Goal: Task Accomplishment & Management: Use online tool/utility

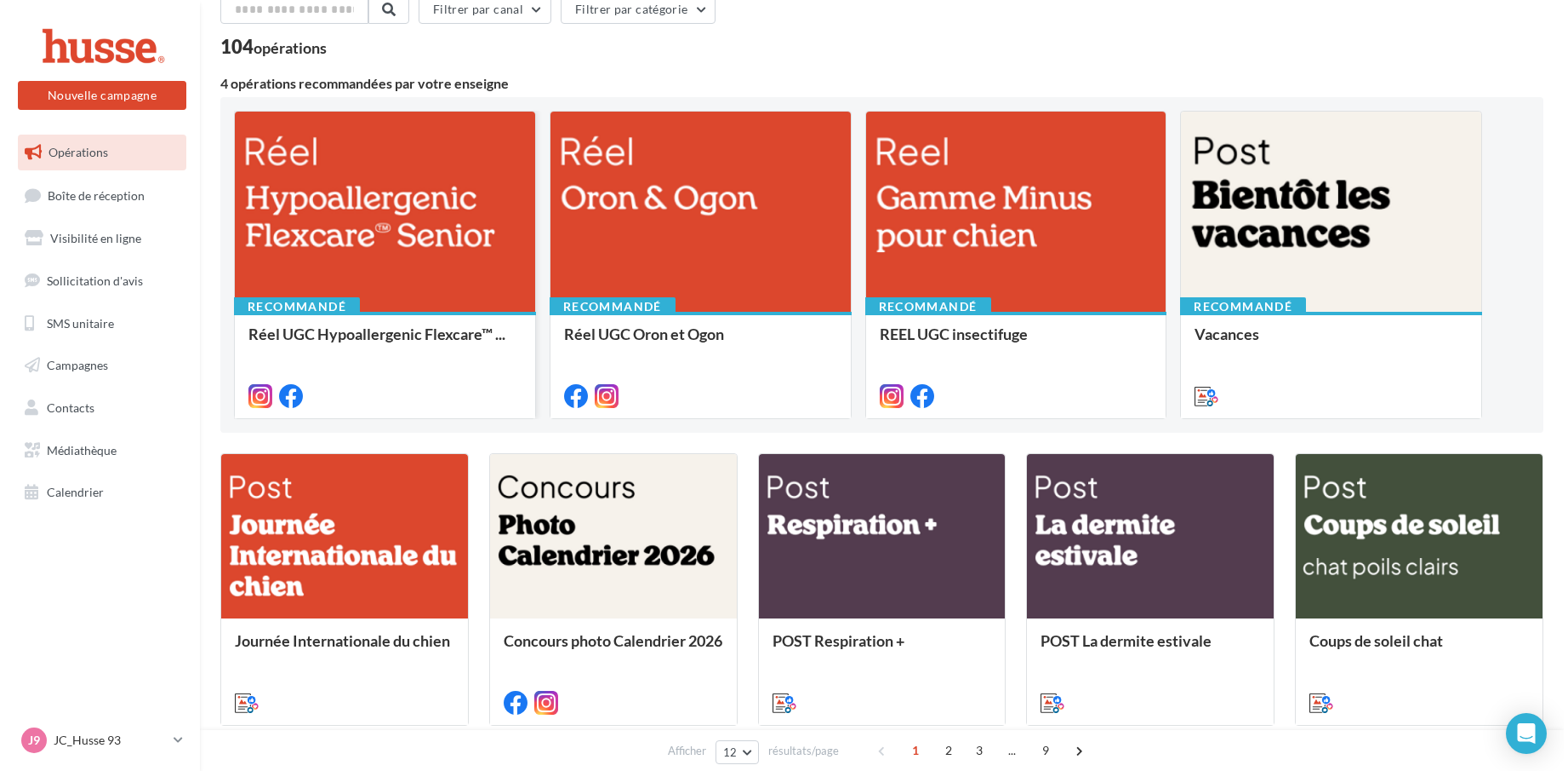
scroll to position [170, 0]
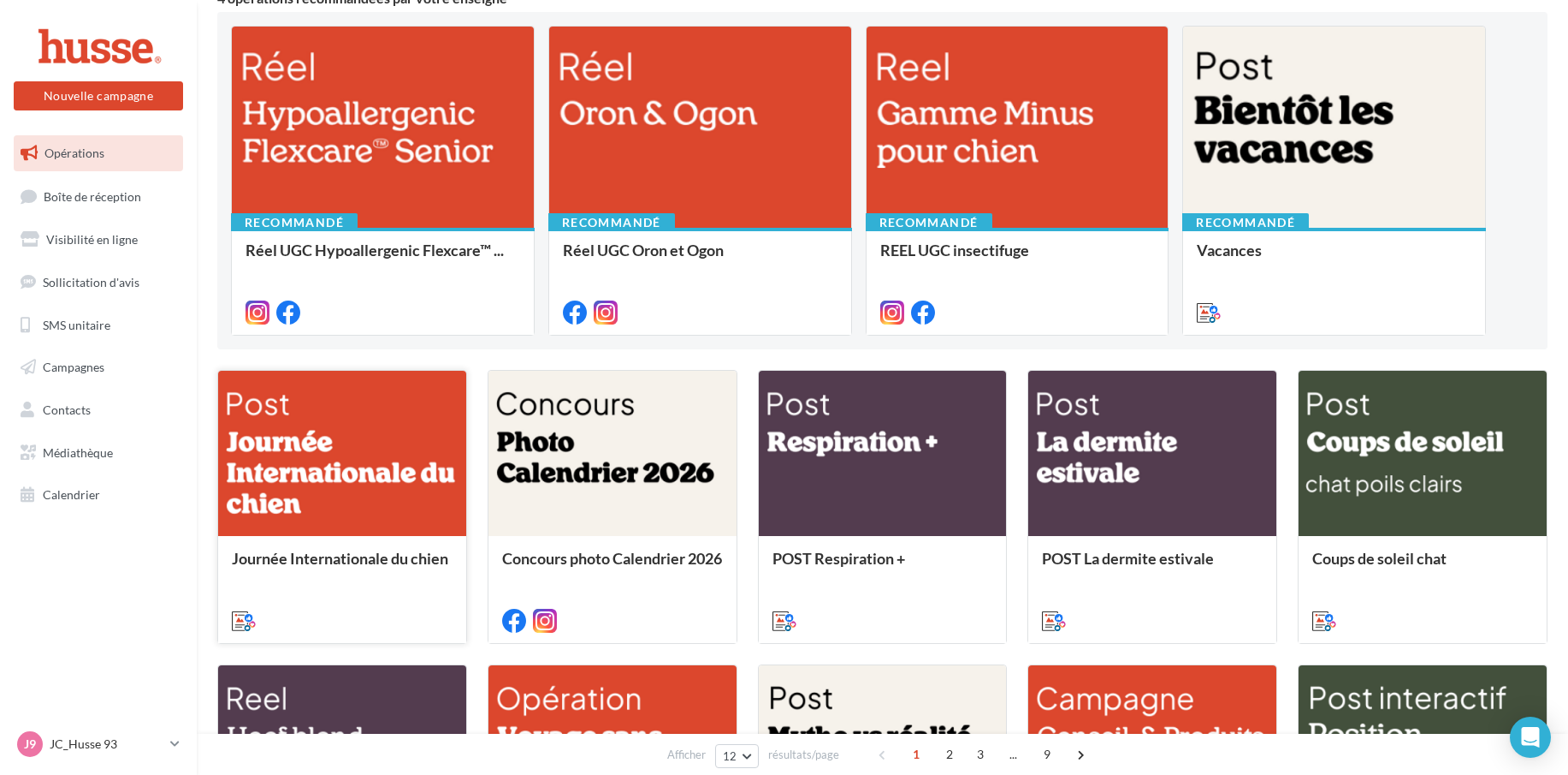
click at [379, 476] on div at bounding box center [341, 453] width 248 height 167
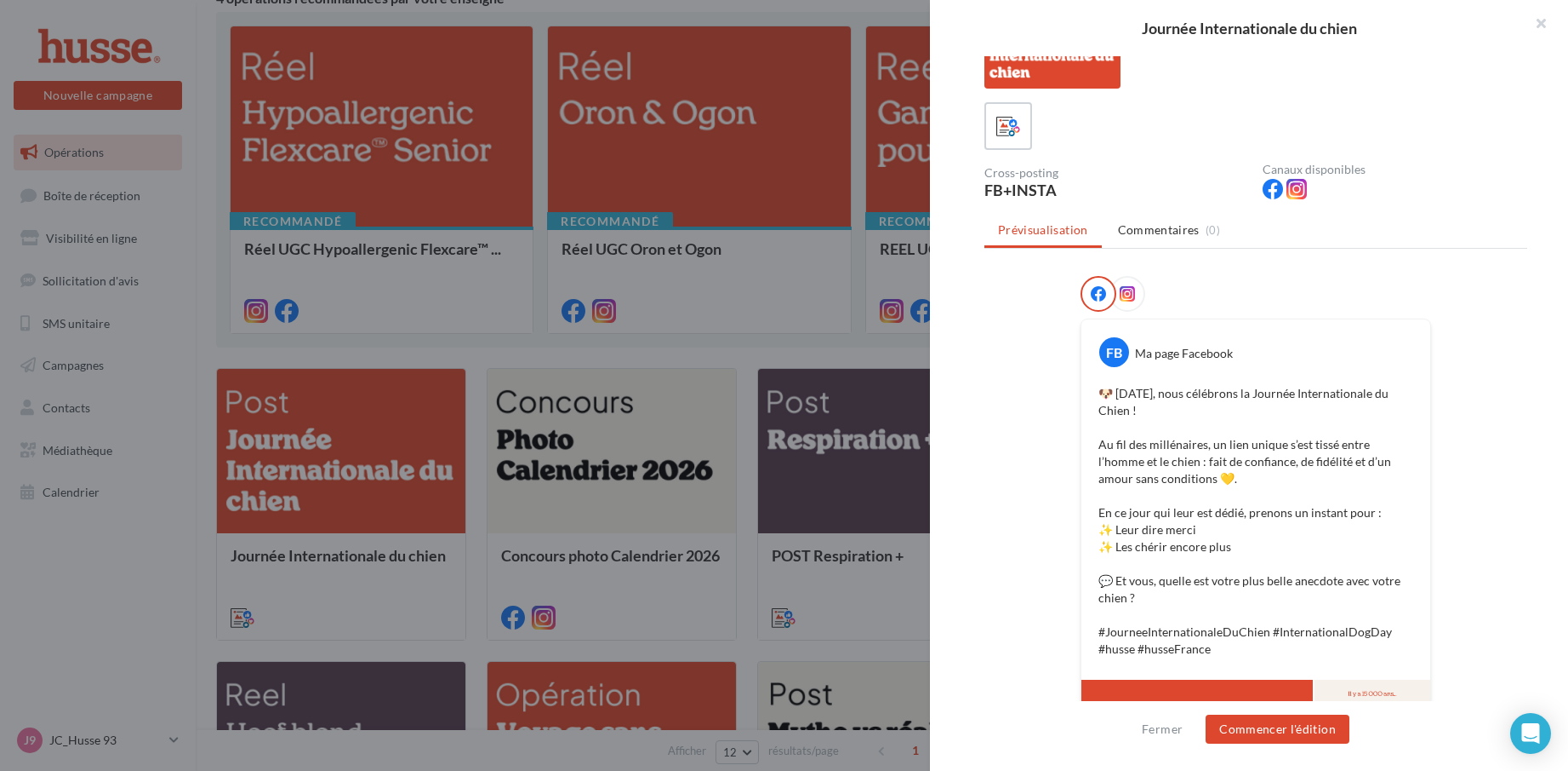
scroll to position [85, 0]
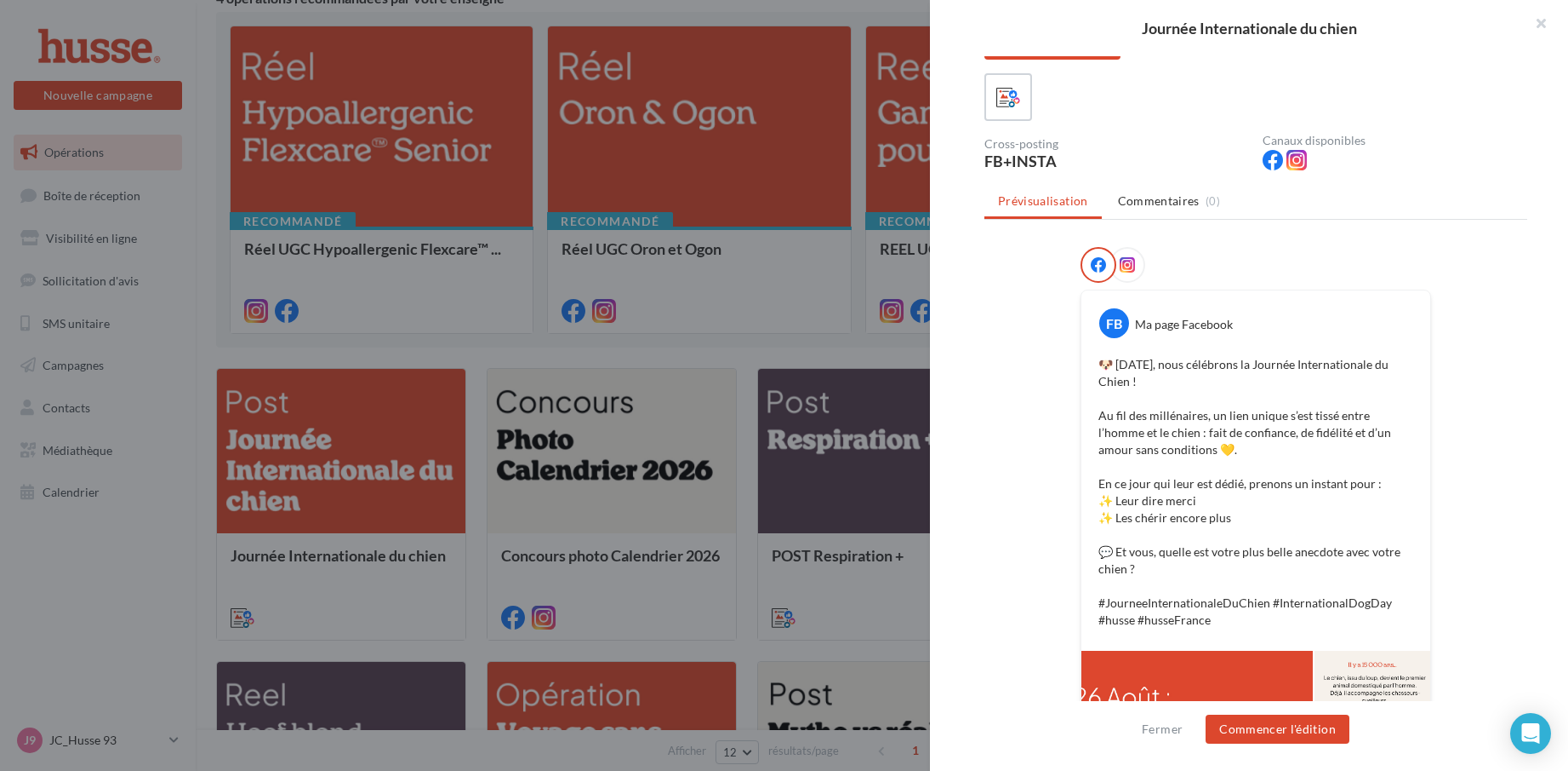
click at [1122, 259] on icon at bounding box center [1127, 264] width 15 height 15
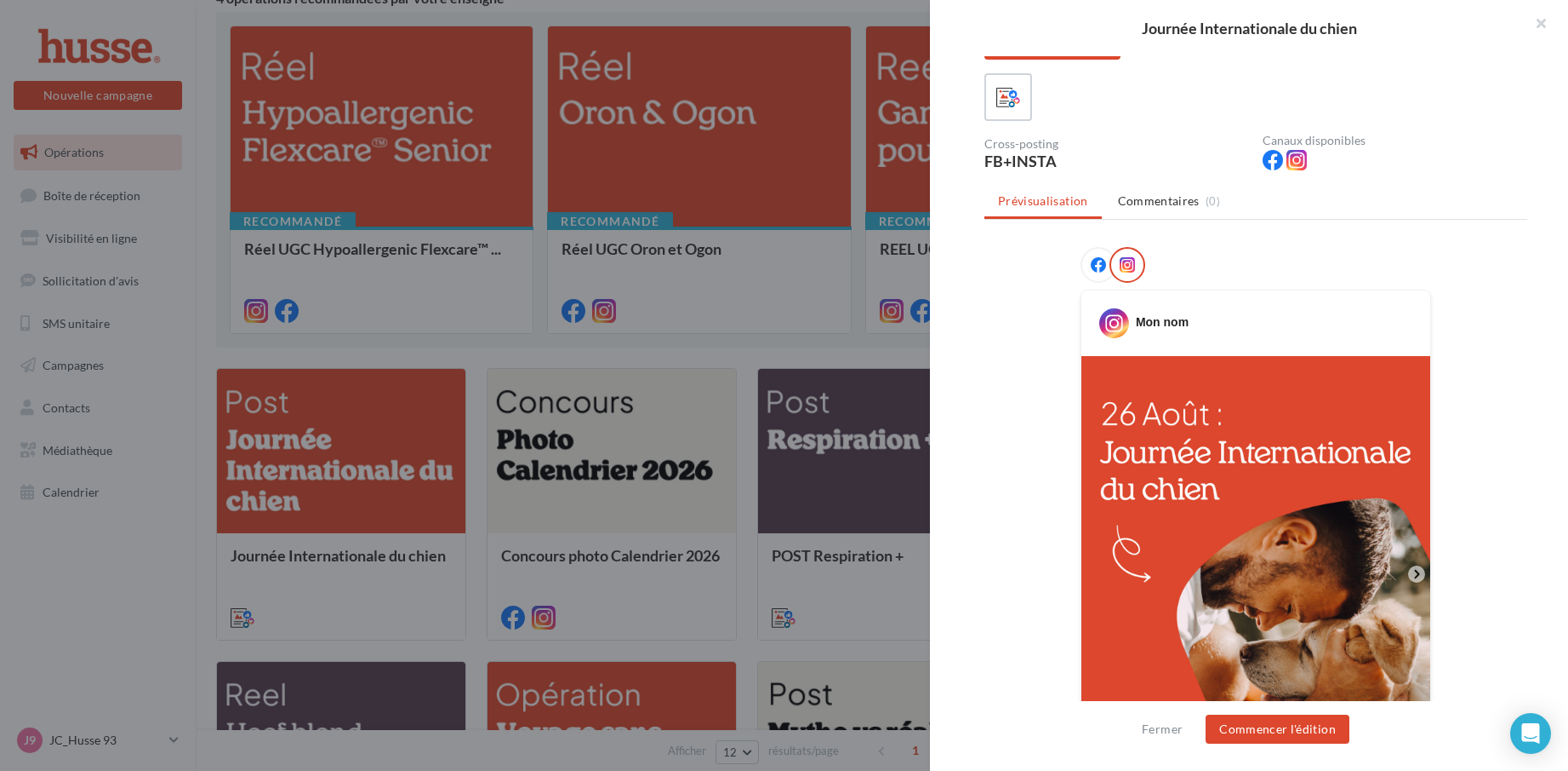
scroll to position [170, 0]
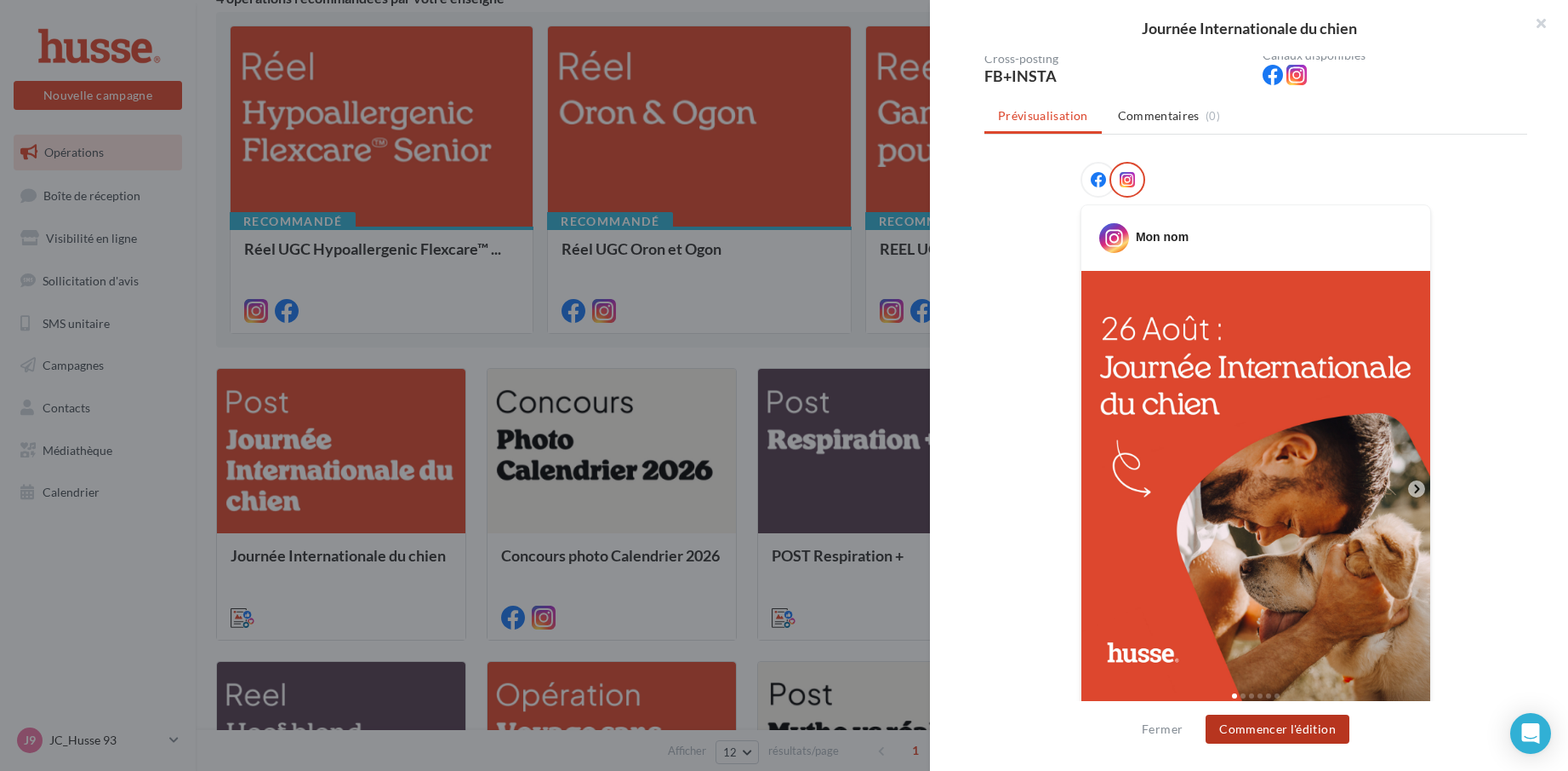
click at [1297, 723] on button "Commencer l'édition" at bounding box center [1278, 729] width 144 height 29
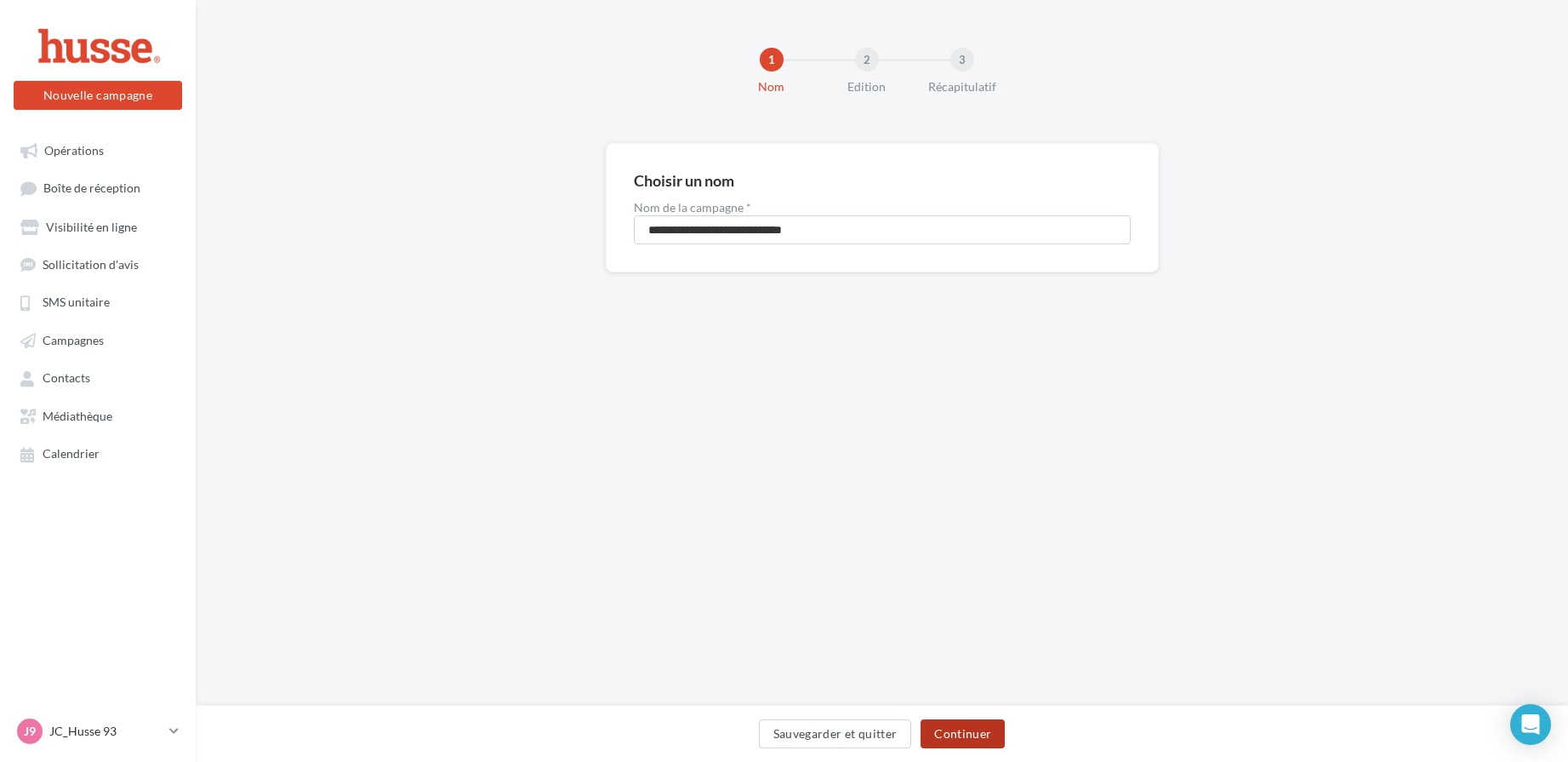
click at [975, 730] on button "Continuer" at bounding box center [963, 734] width 84 height 29
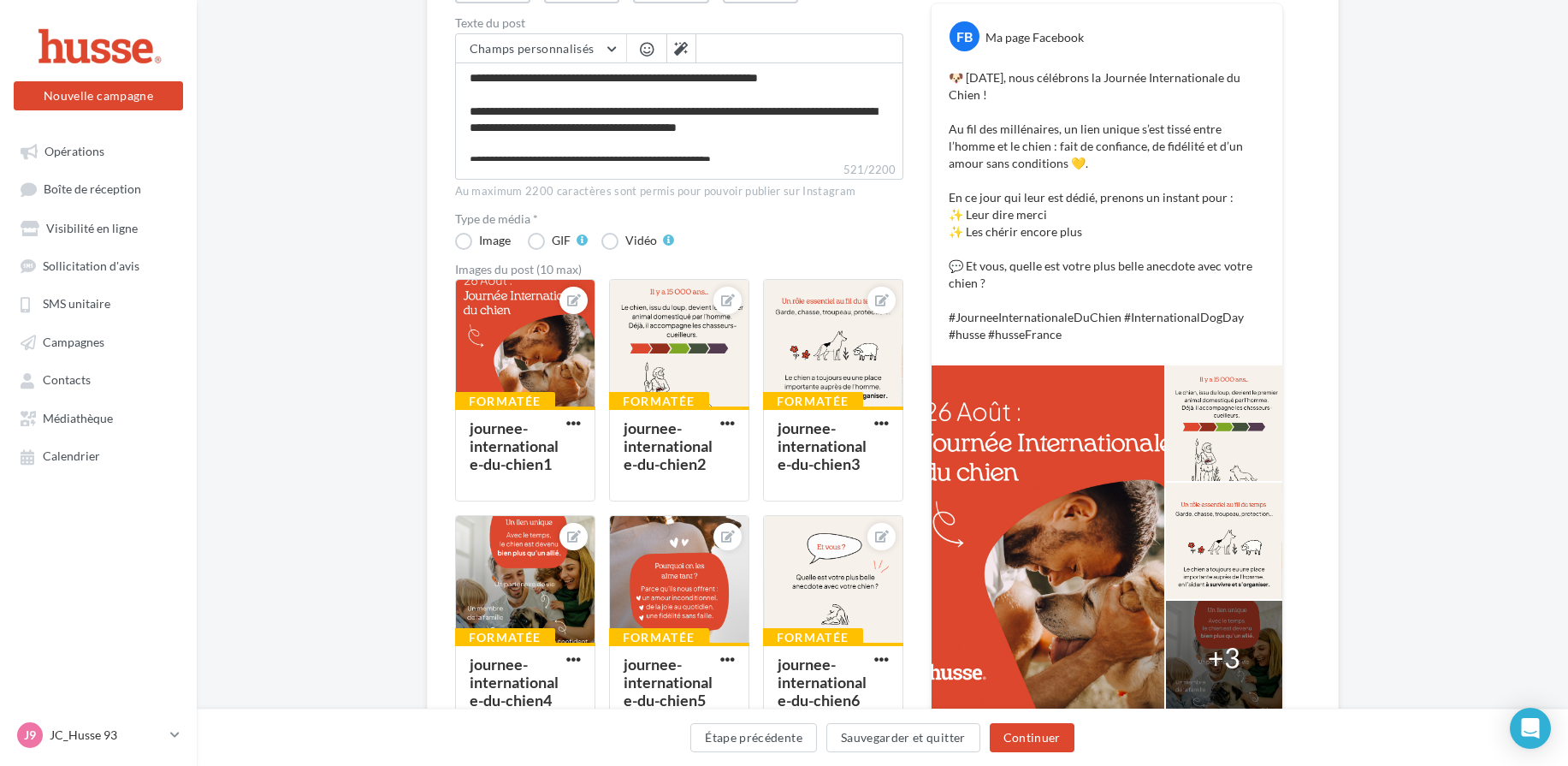
scroll to position [342, 0]
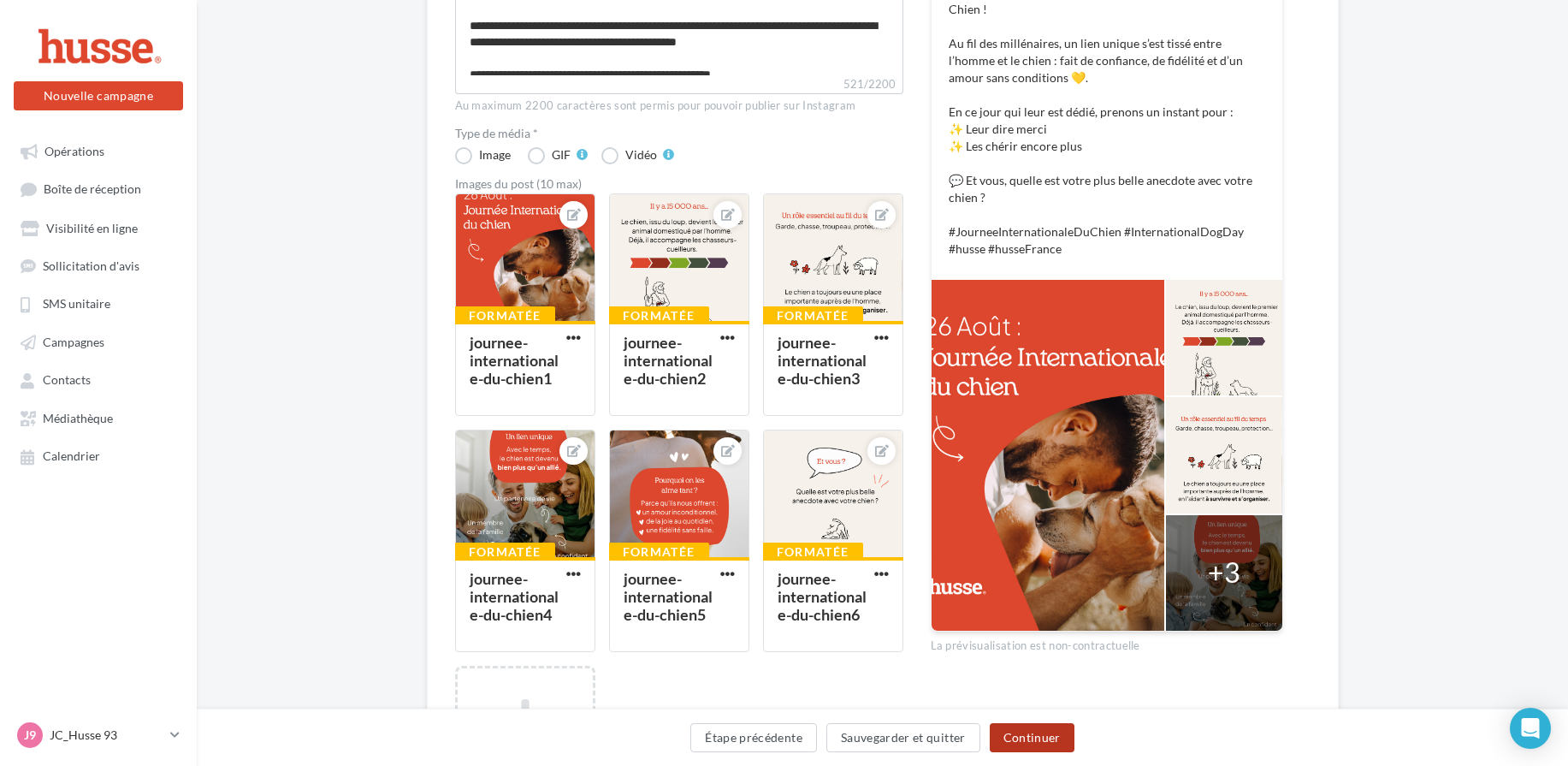
click at [1038, 739] on button "Continuer" at bounding box center [1032, 738] width 85 height 29
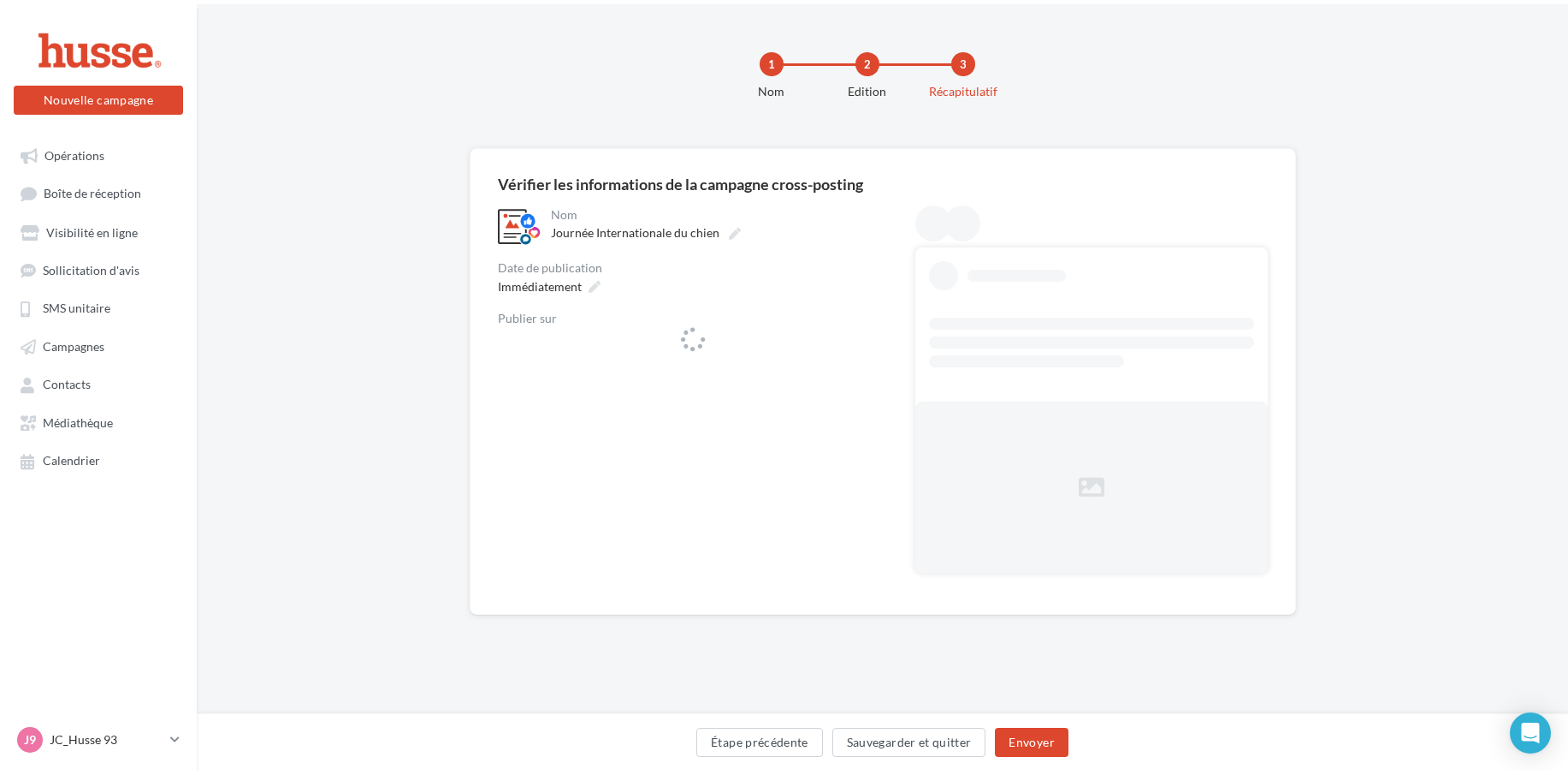
scroll to position [0, 0]
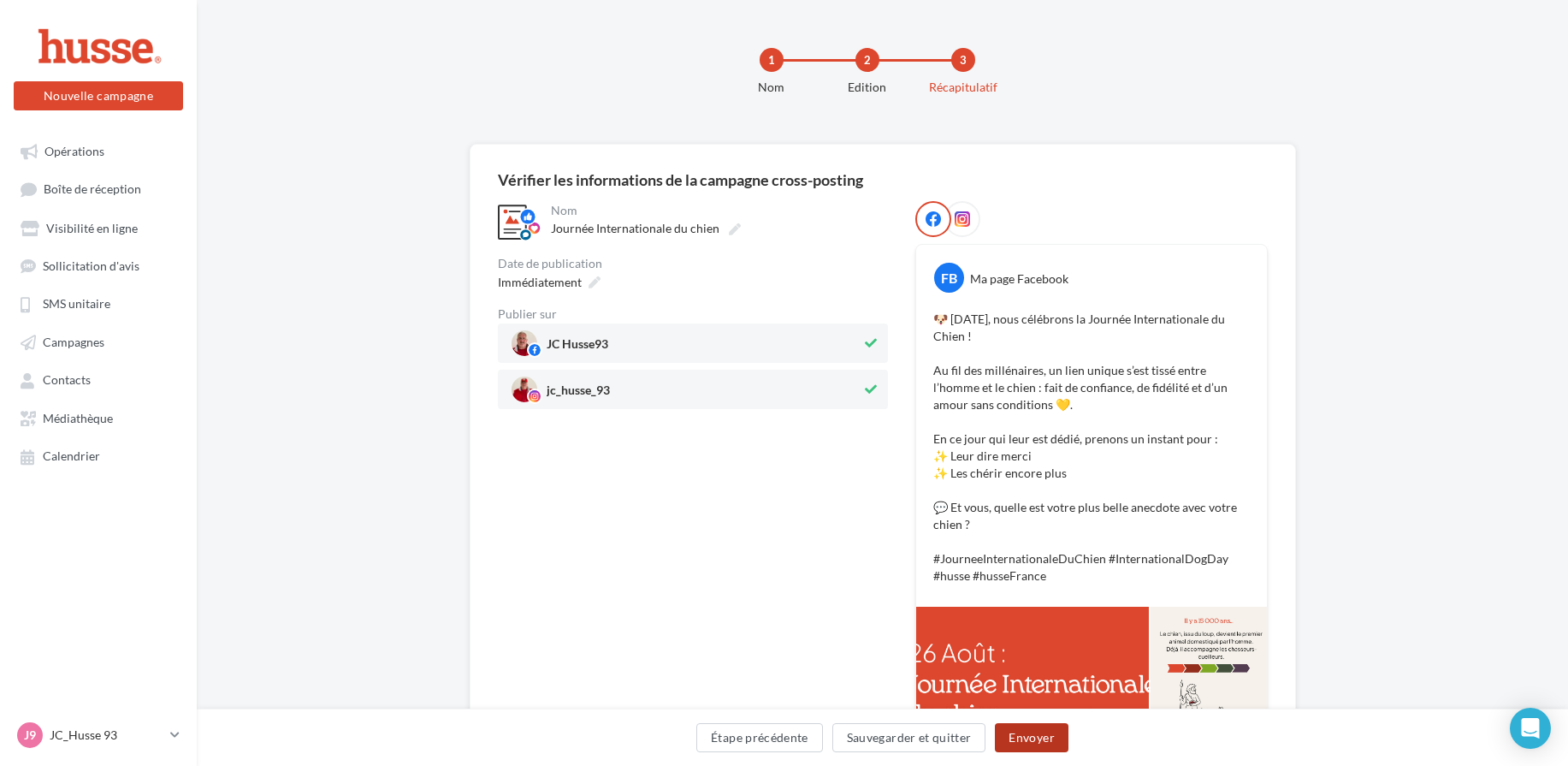
click at [1036, 733] on button "Envoyer" at bounding box center [1031, 738] width 73 height 29
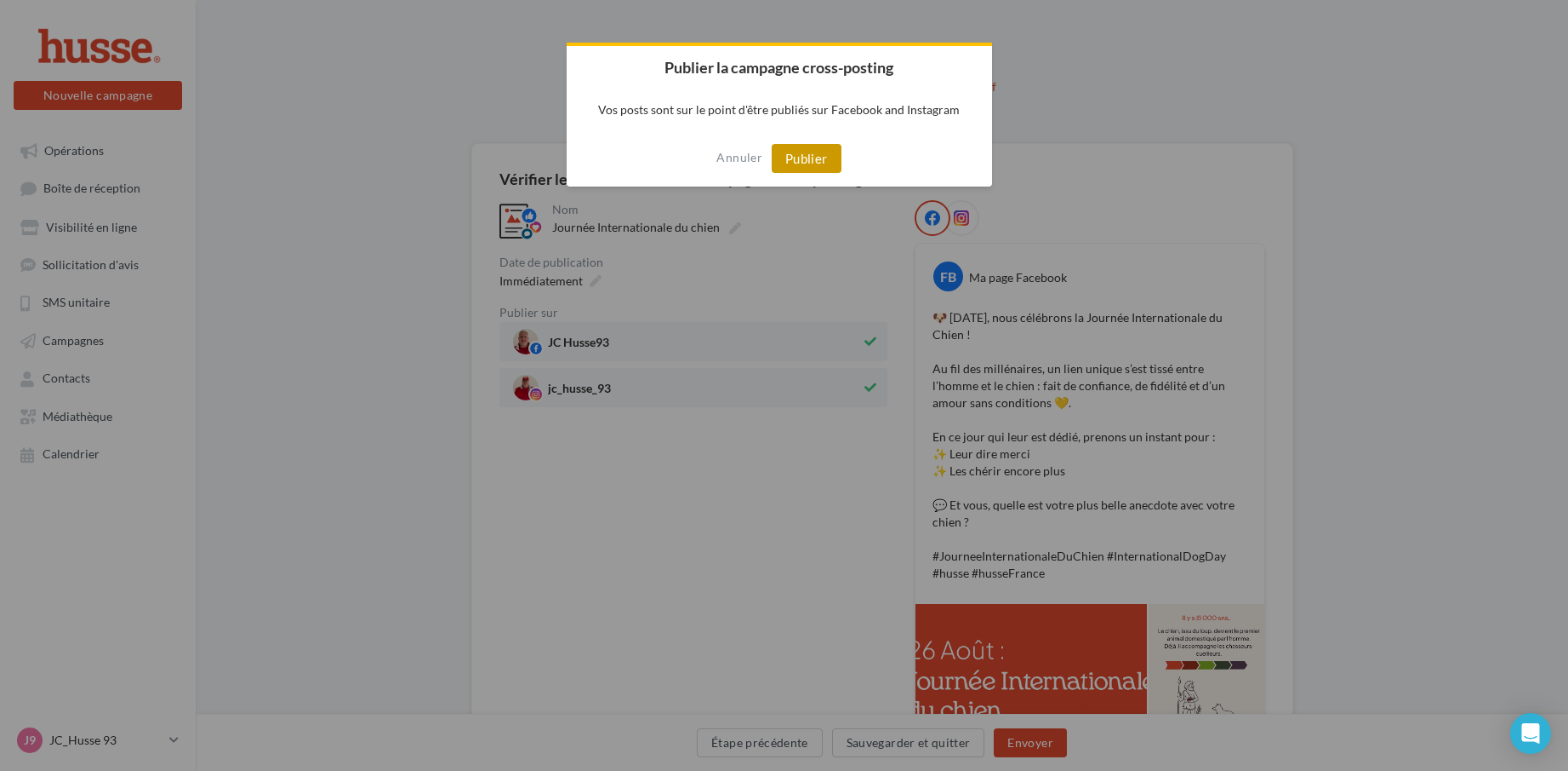
click at [815, 161] on button "Publier" at bounding box center [806, 159] width 70 height 29
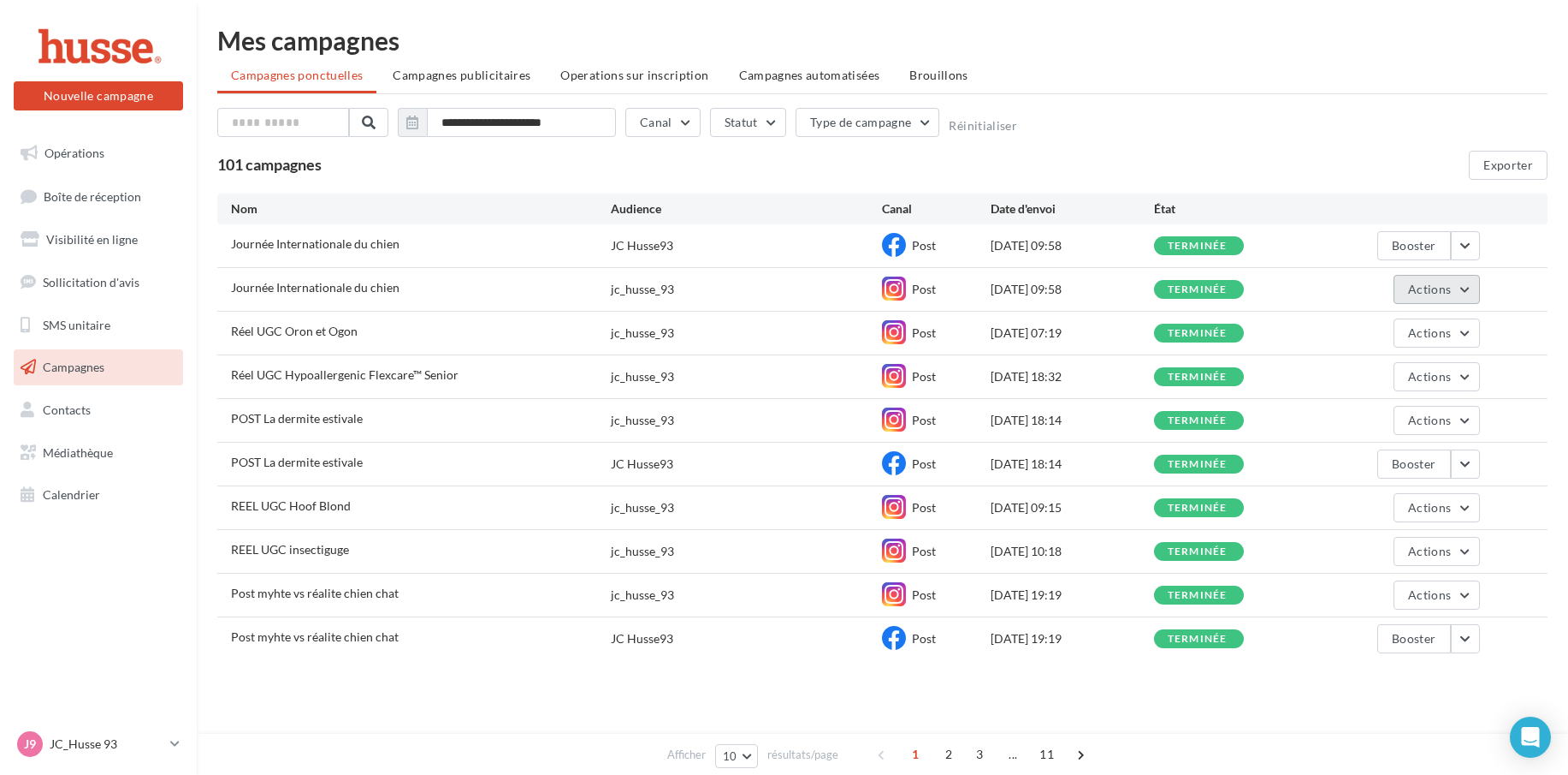
click at [1471, 287] on button "Actions" at bounding box center [1436, 289] width 86 height 29
click at [1464, 246] on button "button" at bounding box center [1465, 245] width 29 height 29
click at [1364, 322] on button "Booster" at bounding box center [1394, 330] width 171 height 44
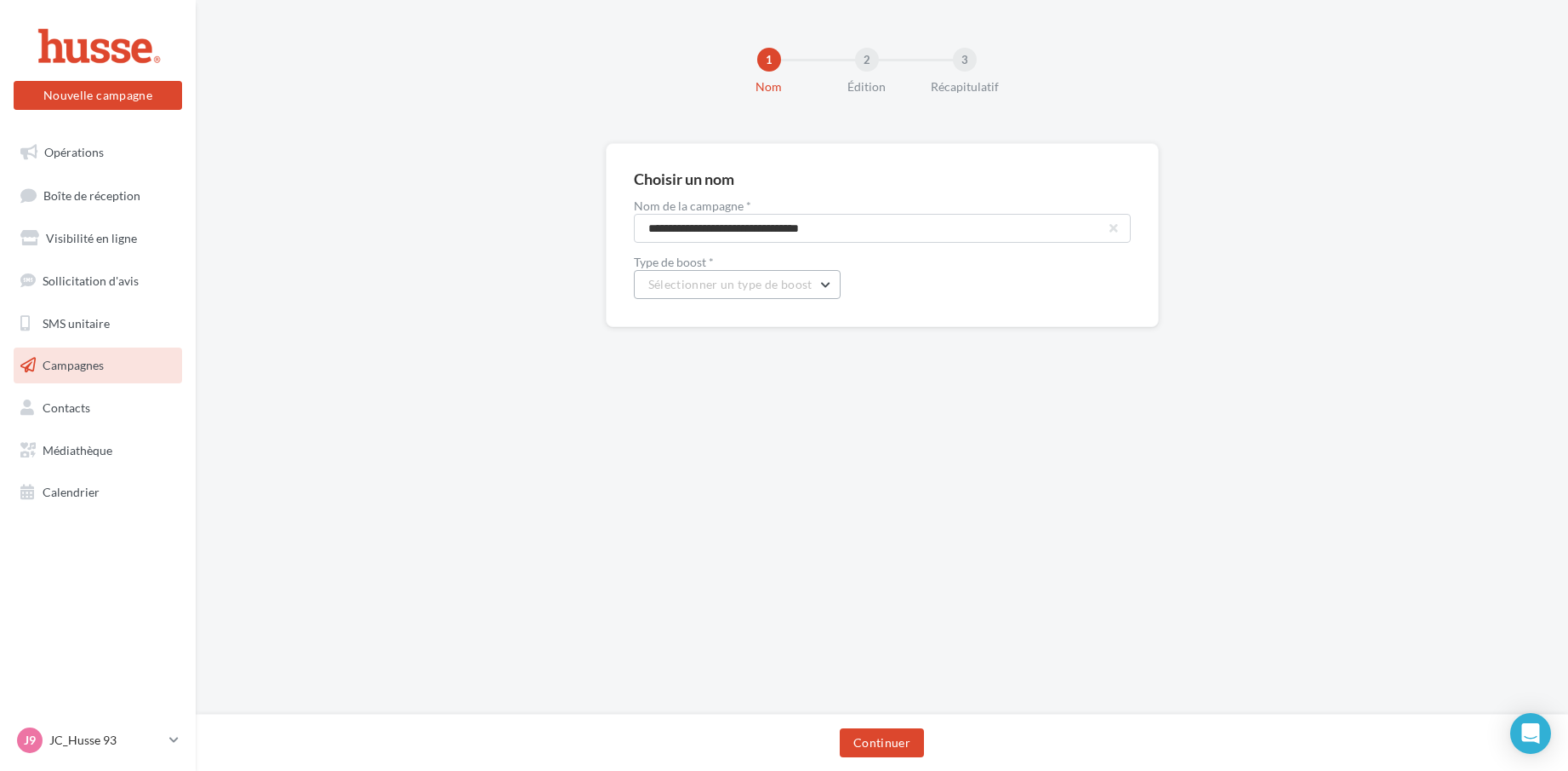
click at [834, 282] on button "Sélectionner un type de boost" at bounding box center [737, 284] width 207 height 29
click at [1401, 247] on div "**********" at bounding box center [882, 263] width 1373 height 238
click at [1122, 228] on input "**********" at bounding box center [883, 228] width 497 height 29
click at [1116, 229] on button "button" at bounding box center [1114, 229] width 7 height 7
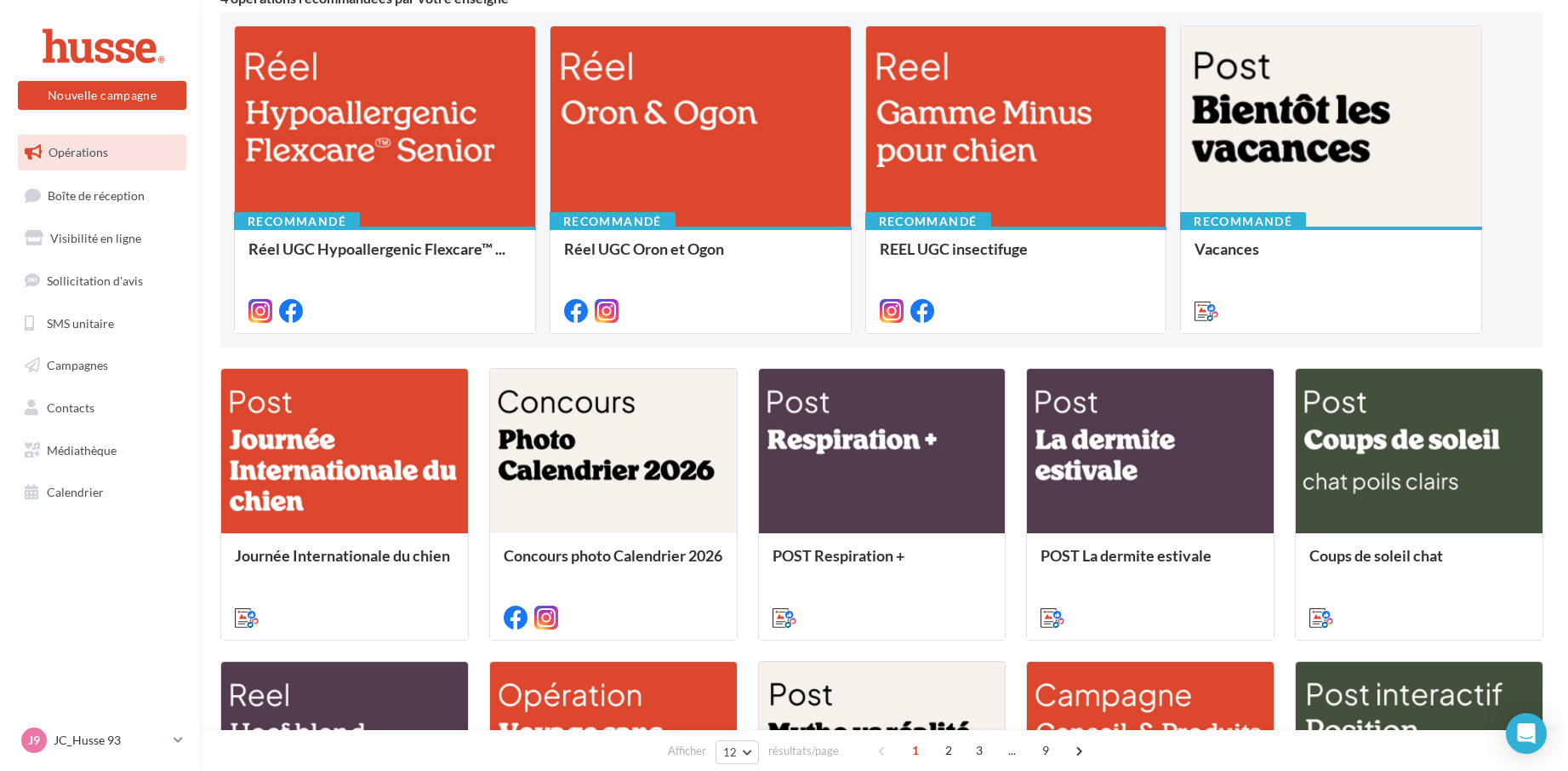
scroll to position [256, 0]
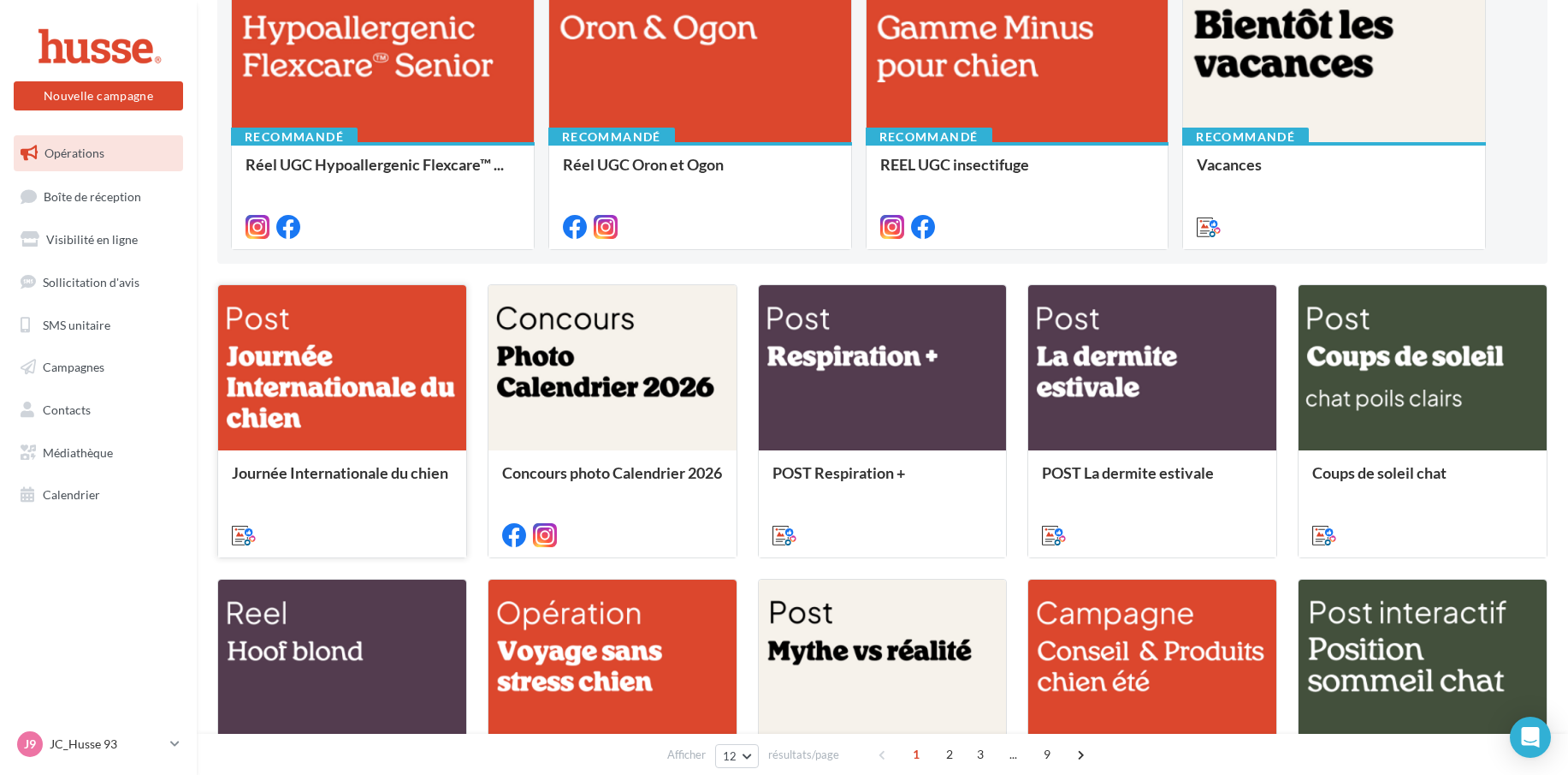
click at [362, 395] on div at bounding box center [341, 368] width 248 height 167
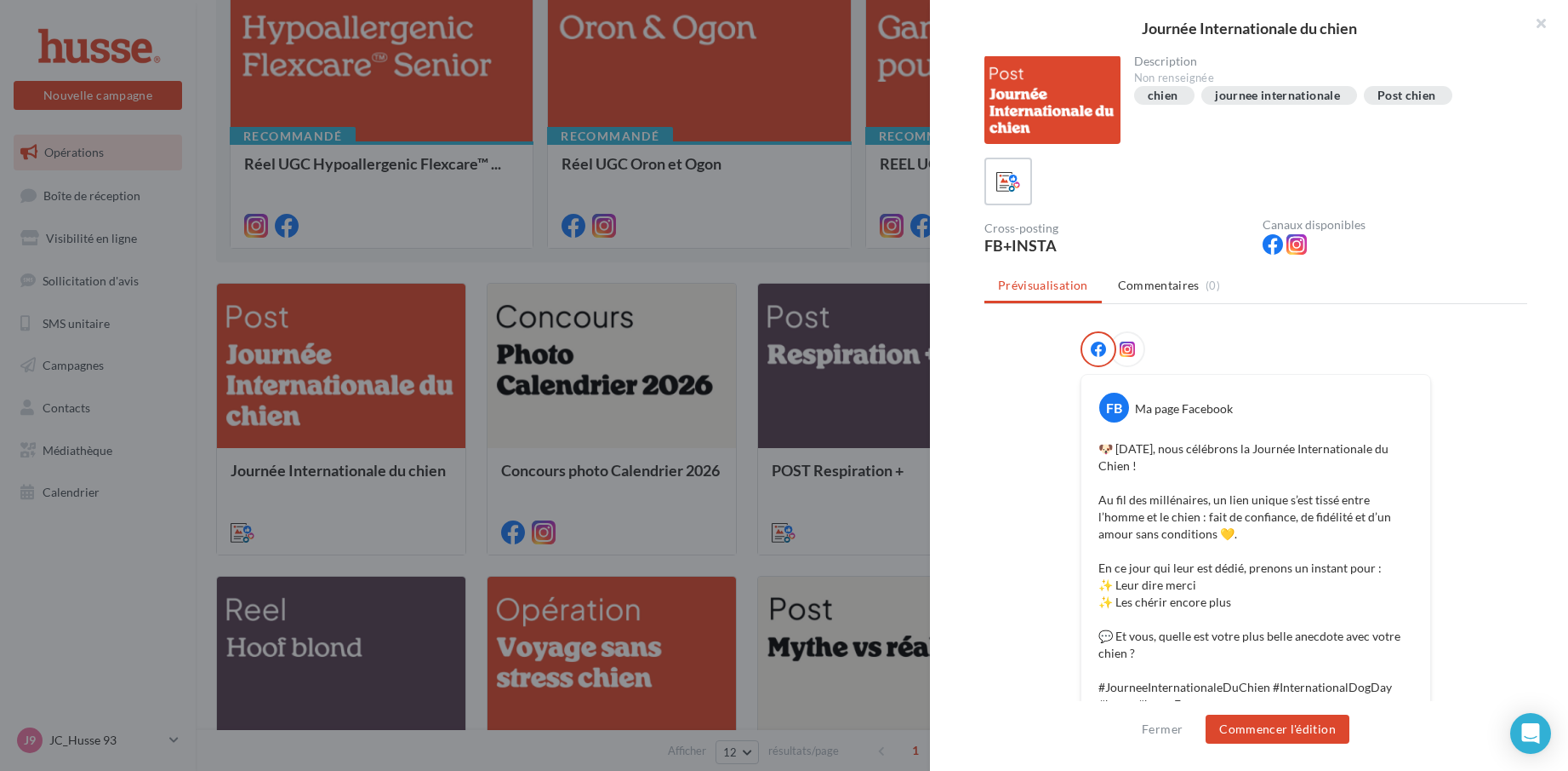
scroll to position [0, 0]
